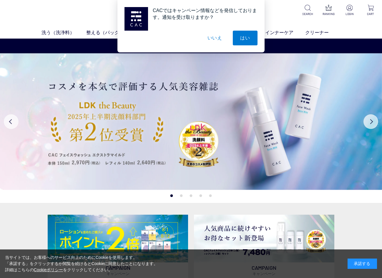
click at [217, 36] on button "いいえ" at bounding box center [214, 38] width 29 height 15
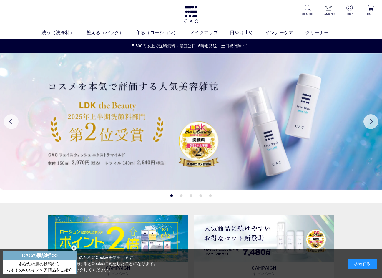
click at [364, 264] on div "承諾する" at bounding box center [362, 263] width 29 height 10
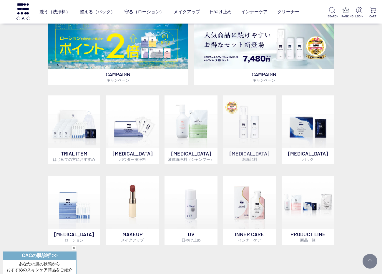
scroll to position [206, 0]
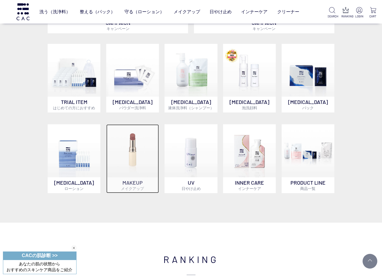
click at [128, 185] on p "MAKEUP メイクアップ" at bounding box center [132, 185] width 53 height 16
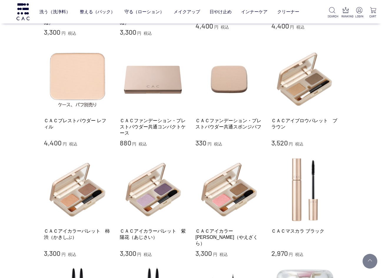
scroll to position [147, 0]
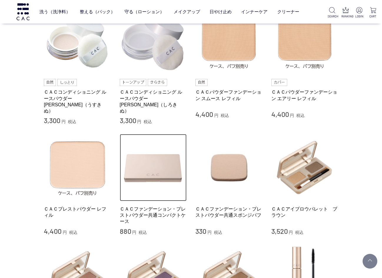
click at [156, 173] on img at bounding box center [153, 167] width 67 height 67
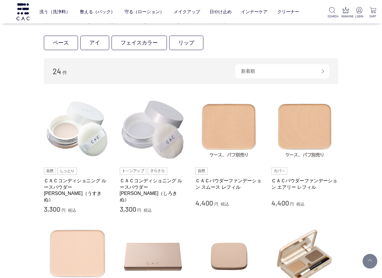
scroll to position [59, 0]
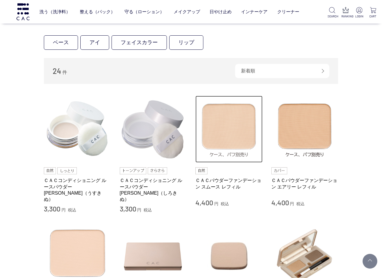
click at [243, 146] on img at bounding box center [228, 129] width 67 height 67
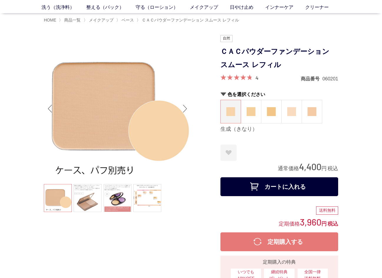
scroll to position [18, 0]
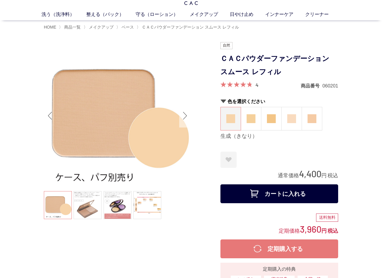
click at [187, 113] on div "Next slide" at bounding box center [185, 116] width 12 height 24
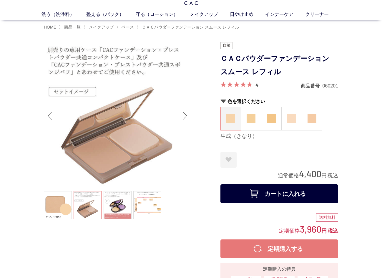
click at [187, 114] on div "Next slide" at bounding box center [185, 116] width 12 height 24
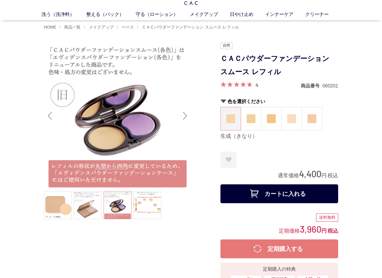
click at [187, 114] on div "Next slide" at bounding box center [185, 116] width 12 height 24
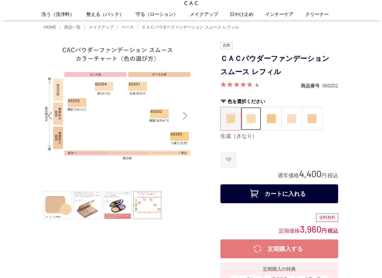
click at [251, 122] on img at bounding box center [251, 118] width 9 height 9
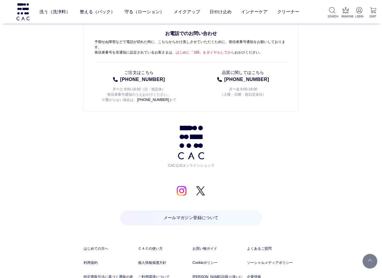
scroll to position [1818, 0]
